Goal: Check status: Check status

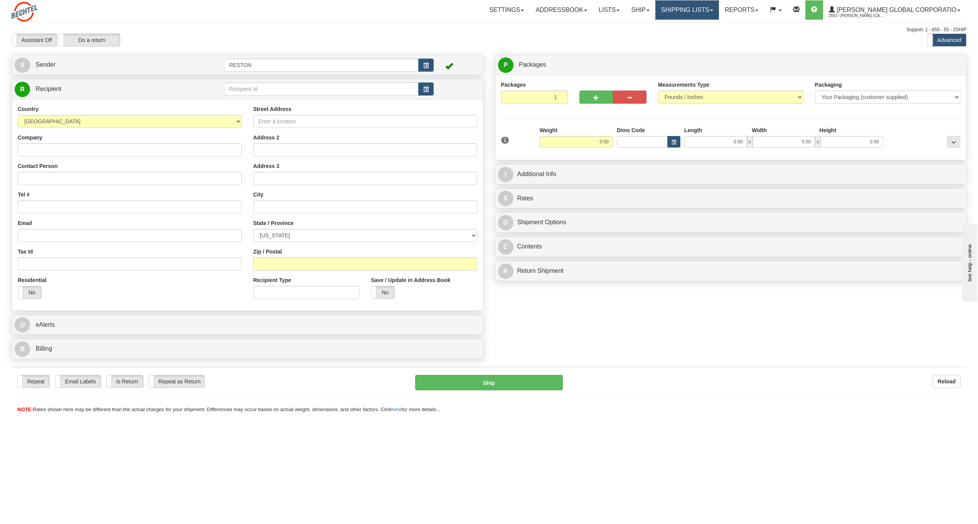
click at [709, 11] on link "Shipping lists" at bounding box center [688, 9] width 64 height 19
click at [696, 29] on span "Current Shipments" at bounding box center [673, 27] width 45 height 6
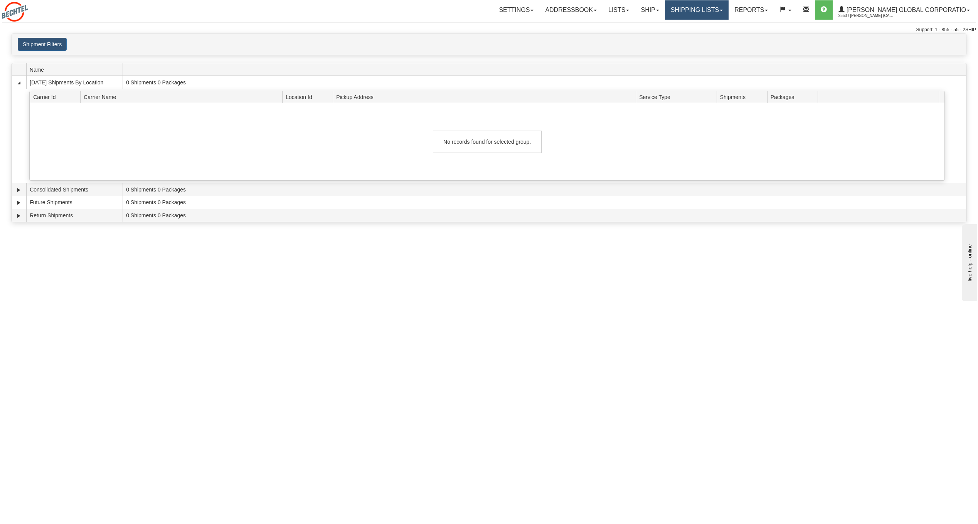
click at [729, 9] on link "Shipping lists" at bounding box center [697, 9] width 64 height 19
click at [703, 39] on span "Search Shipment History" at bounding box center [691, 37] width 60 height 6
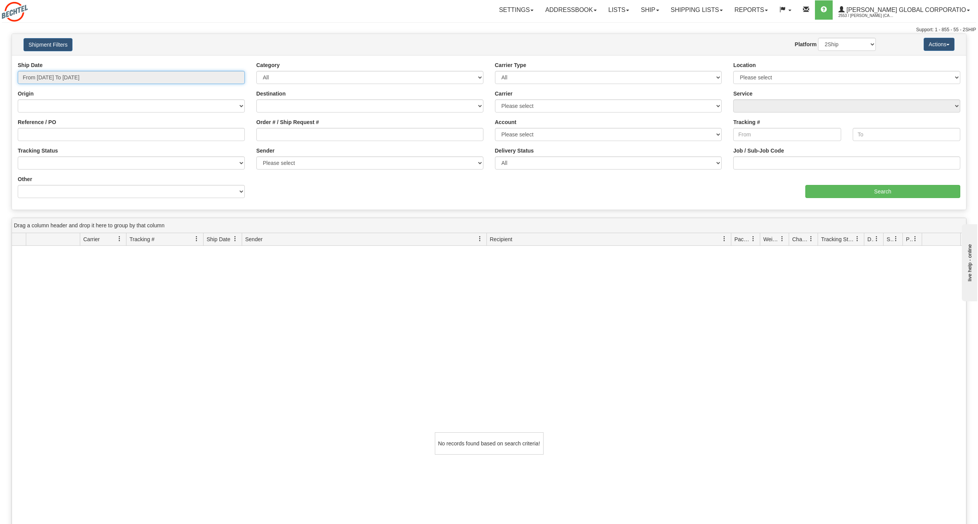
click at [83, 80] on input "From [DATE] To [DATE]" at bounding box center [131, 77] width 227 height 13
click at [55, 121] on li "Last 7 Days" at bounding box center [52, 120] width 62 height 10
type input "From [DATE] To [DATE]"
click at [870, 187] on input "Search" at bounding box center [883, 191] width 155 height 13
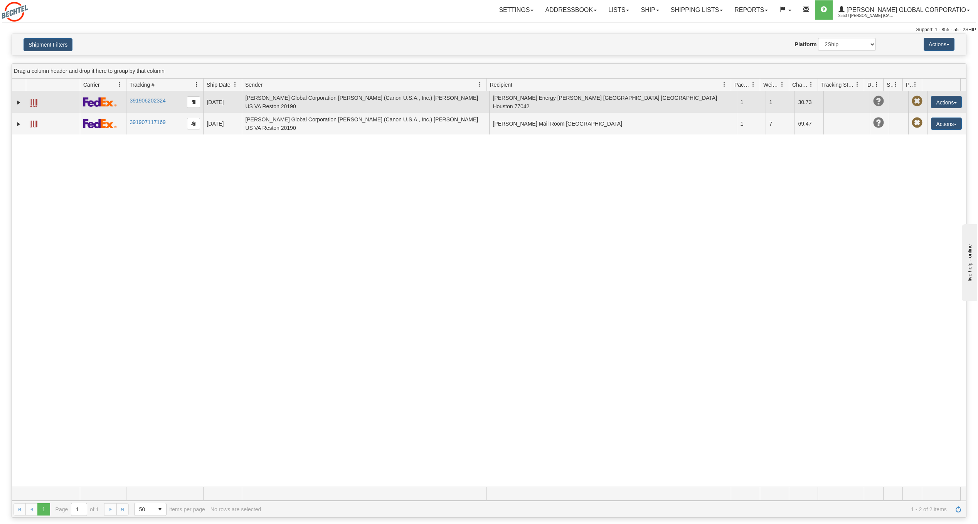
click at [540, 108] on td "[PERSON_NAME] Energy [PERSON_NAME] [GEOGRAPHIC_DATA] [GEOGRAPHIC_DATA] Houston …" at bounding box center [613, 102] width 248 height 22
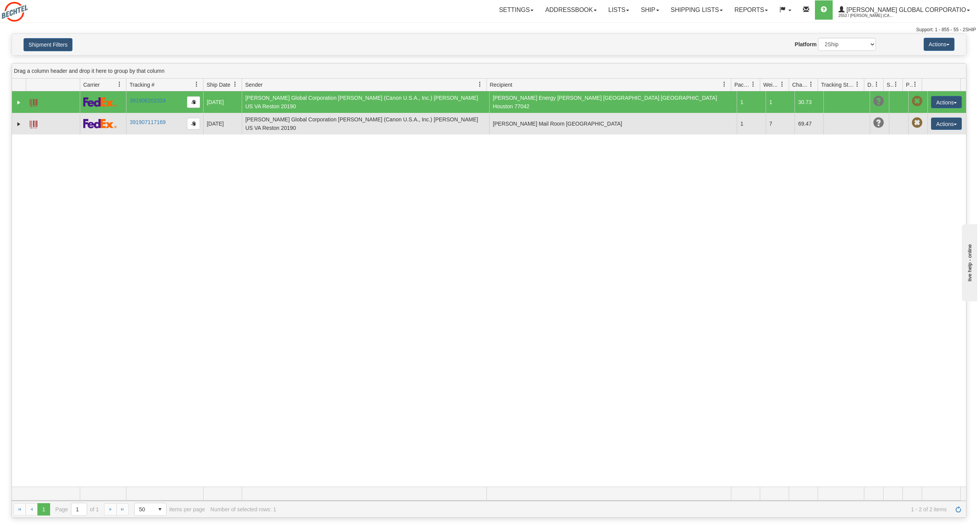
click at [753, 128] on td "1" at bounding box center [751, 124] width 29 height 22
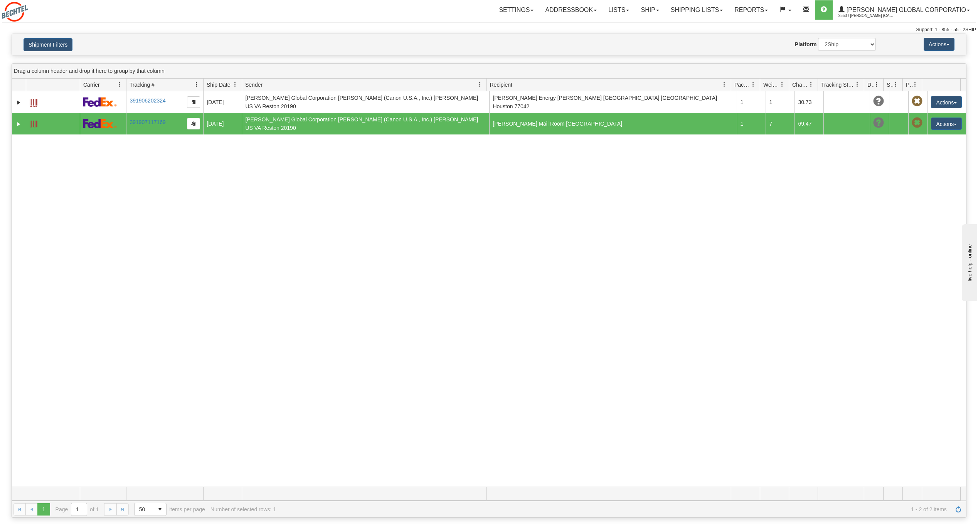
click at [276, 127] on td "[PERSON_NAME] Global Corporation [PERSON_NAME] (Canon U.S.A., Inc.) [PERSON_NAM…" at bounding box center [366, 124] width 248 height 22
click at [141, 120] on link "391907117169" at bounding box center [148, 122] width 36 height 6
